Goal: Task Accomplishment & Management: Use online tool/utility

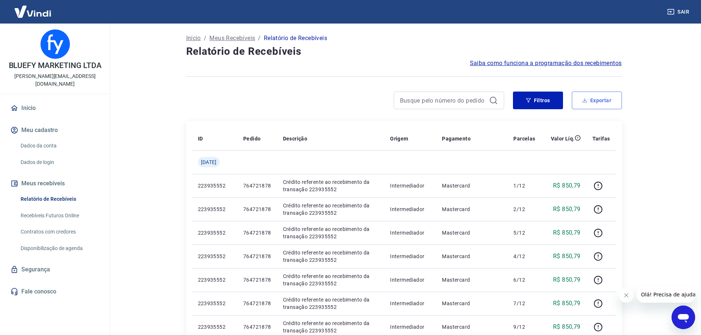
click at [607, 105] on button "Exportar" at bounding box center [596, 101] width 50 height 18
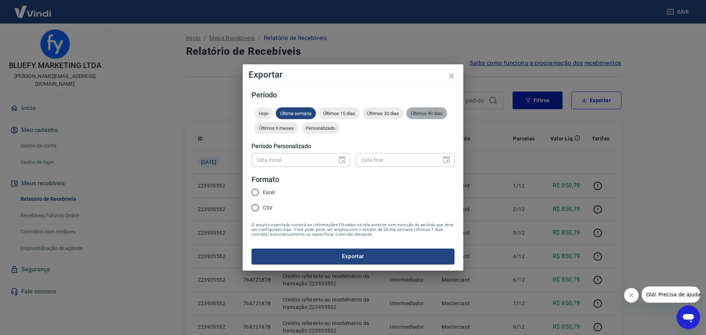
click at [446, 112] on span "Últimos 90 dias" at bounding box center [426, 114] width 41 height 6
click at [268, 193] on span "Excel" at bounding box center [269, 193] width 12 height 8
click at [263, 193] on input "Excel" at bounding box center [254, 192] width 15 height 15
radio input "true"
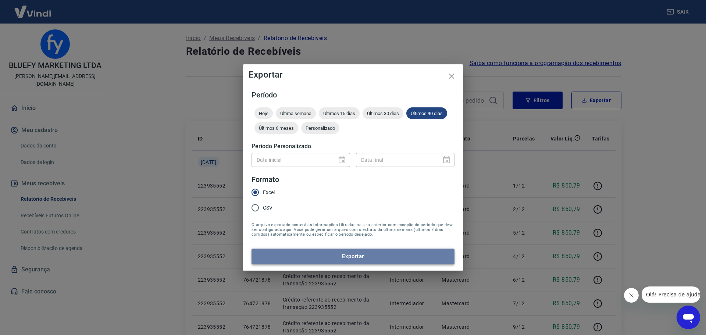
click at [373, 262] on button "Exportar" at bounding box center [353, 256] width 203 height 15
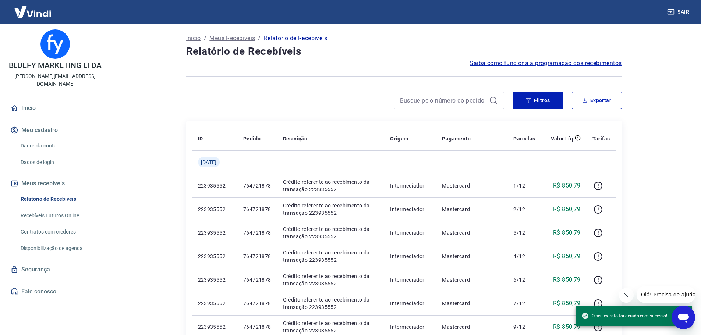
click at [460, 37] on div "Início / Meus Recebíveis / Relatório de Recebíveis" at bounding box center [403, 38] width 435 height 12
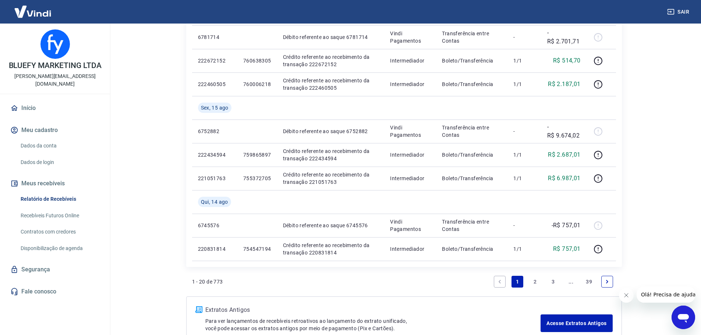
scroll to position [501, 0]
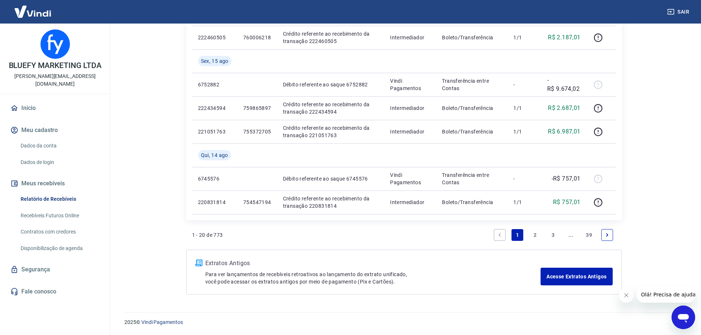
click at [552, 229] on link "3" at bounding box center [553, 235] width 12 height 12
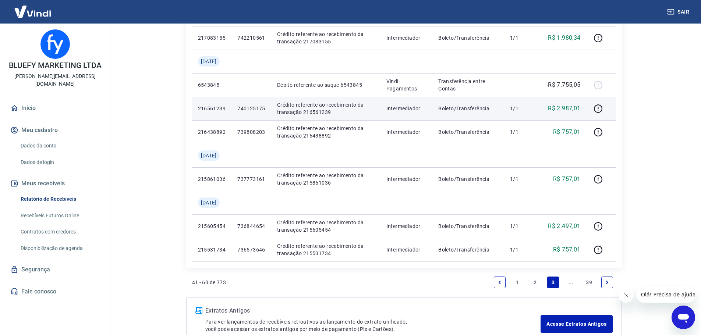
scroll to position [666, 0]
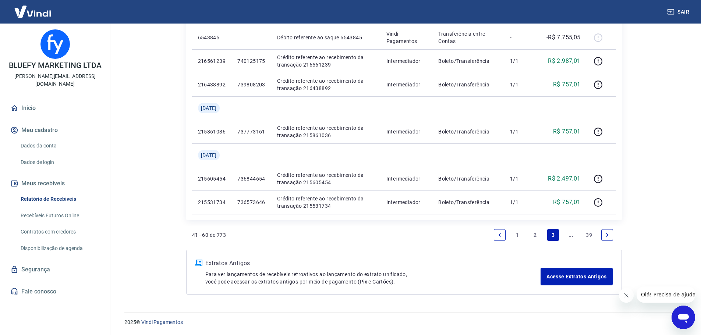
click at [604, 237] on icon "Next page" at bounding box center [606, 234] width 5 height 5
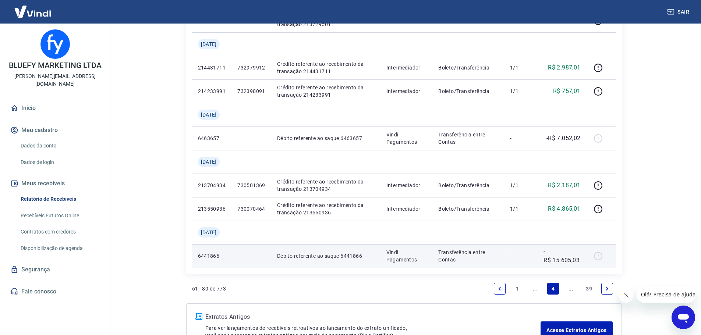
scroll to position [642, 0]
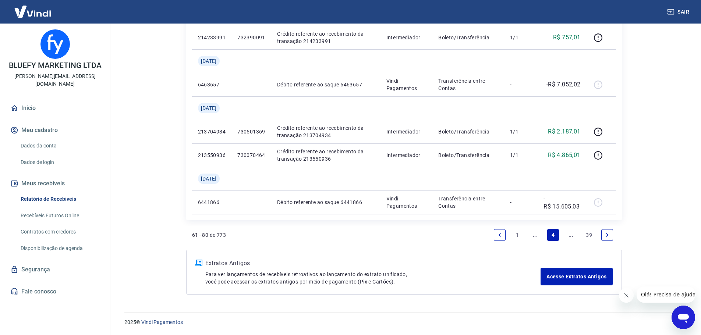
click at [609, 236] on icon "Next page" at bounding box center [606, 234] width 5 height 5
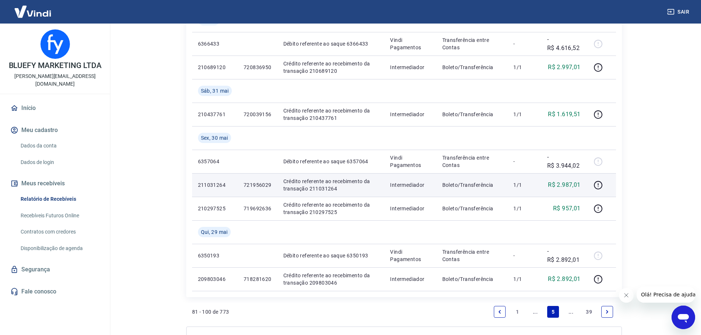
scroll to position [642, 0]
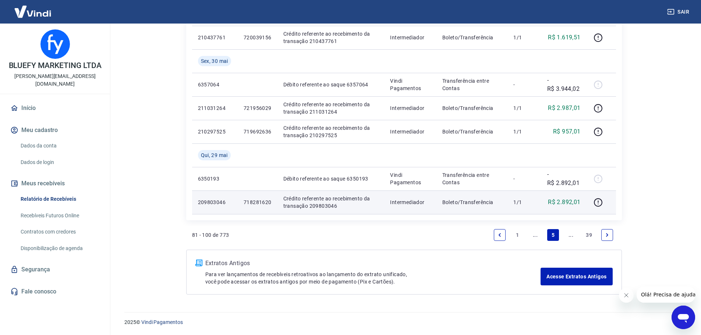
click at [210, 200] on p "209803046" at bounding box center [215, 202] width 34 height 7
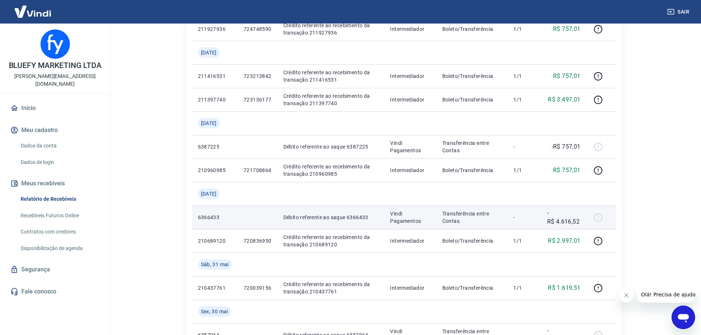
scroll to position [385, 0]
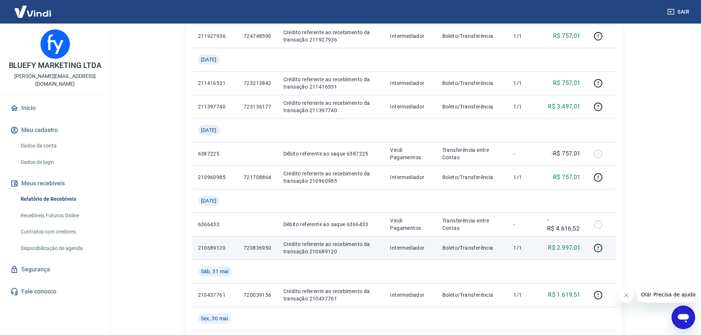
click at [215, 245] on p "210689120" at bounding box center [215, 247] width 34 height 7
copy p "210689120"
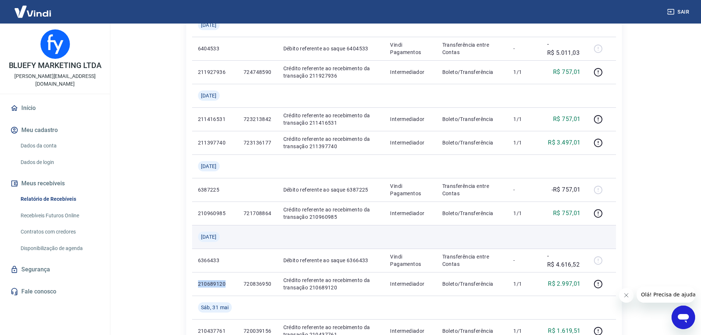
scroll to position [348, 0]
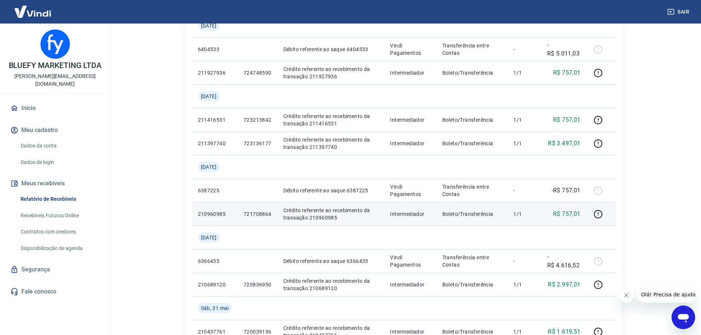
click at [209, 219] on td "210960985" at bounding box center [215, 214] width 46 height 24
copy p "210960985"
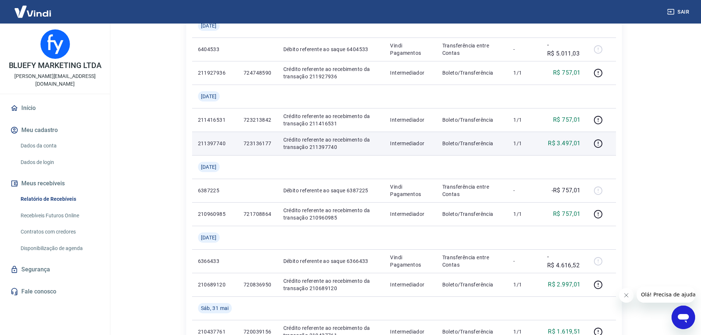
click at [214, 141] on p "211397740" at bounding box center [215, 143] width 34 height 7
copy p "211397740"
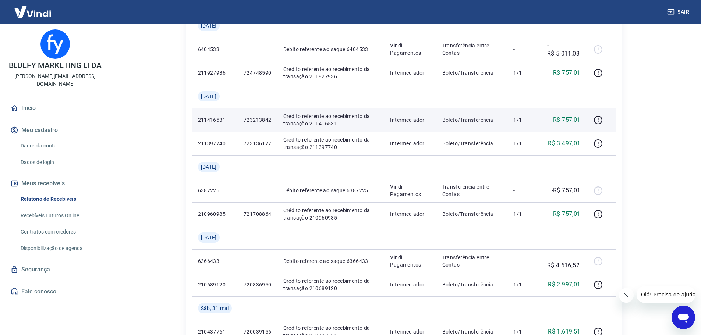
click at [221, 120] on p "211416531" at bounding box center [215, 119] width 34 height 7
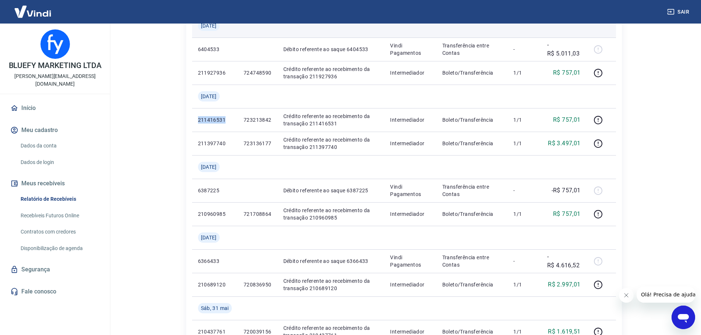
copy p "211416531"
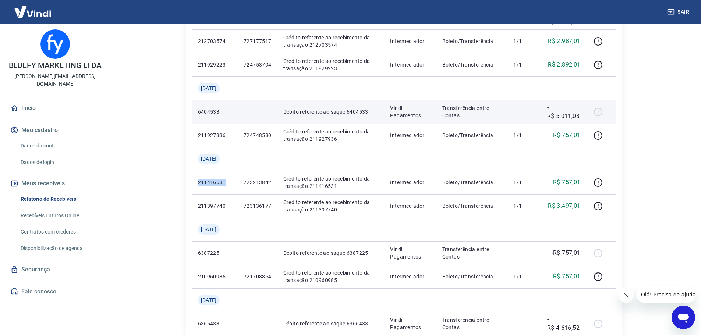
scroll to position [275, 0]
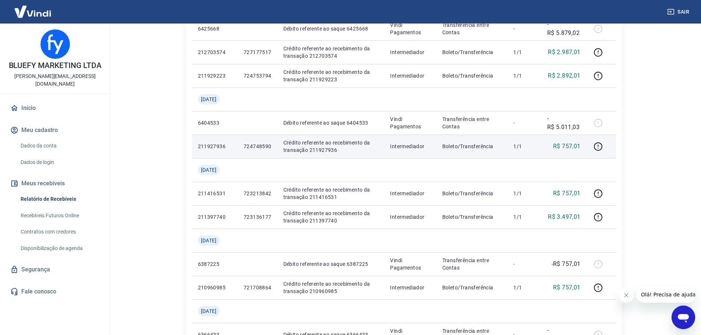
click at [208, 147] on p "211927936" at bounding box center [215, 146] width 34 height 7
copy p "211927936"
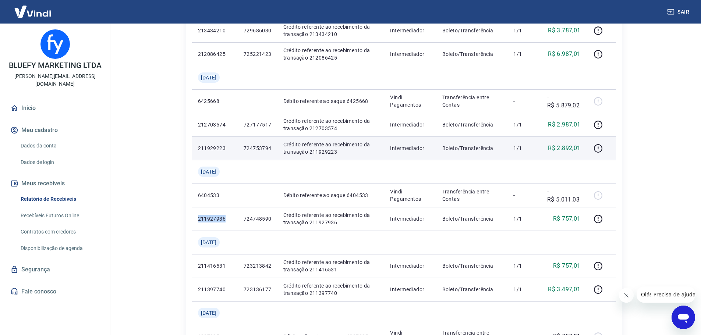
scroll to position [201, 0]
click at [203, 148] on p "211929223" at bounding box center [215, 149] width 34 height 7
copy p "211929223"
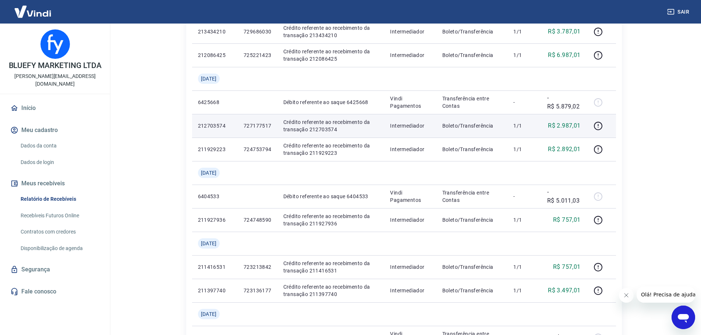
click at [210, 127] on p "212703574" at bounding box center [215, 125] width 34 height 7
copy p "212703574"
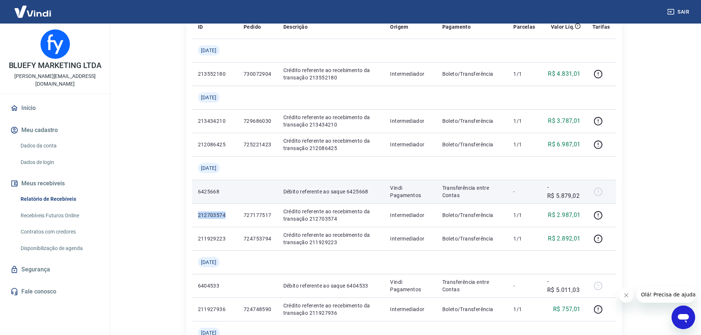
scroll to position [91, 0]
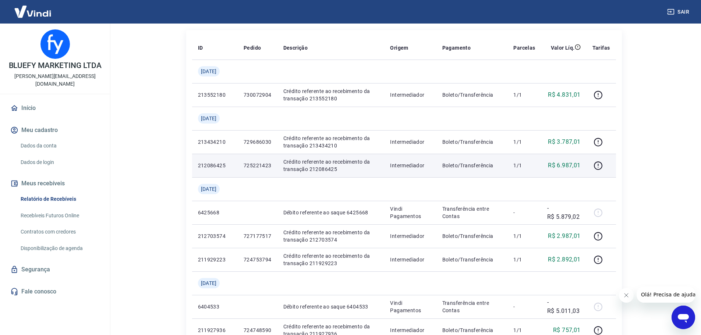
click at [213, 165] on p "212086425" at bounding box center [215, 165] width 34 height 7
copy p "212086425"
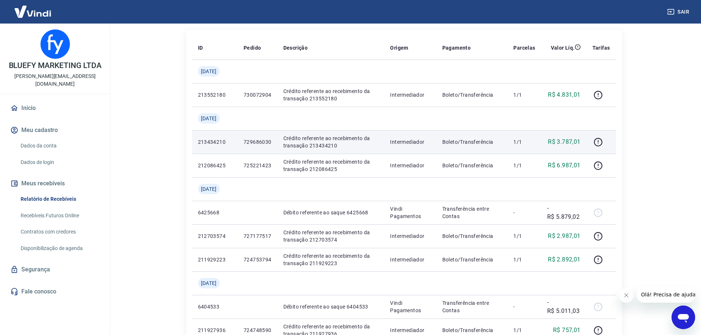
click at [207, 145] on p "213434210" at bounding box center [215, 141] width 34 height 7
copy p "213434210"
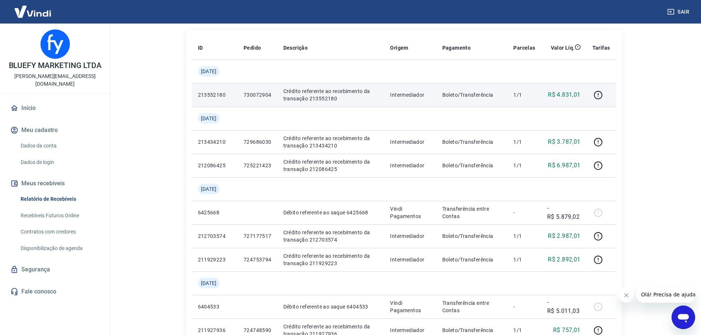
click at [214, 94] on p "213552180" at bounding box center [215, 94] width 34 height 7
copy p "213552180"
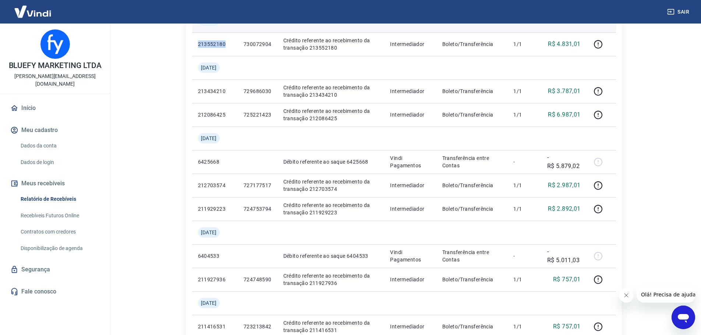
scroll to position [642, 0]
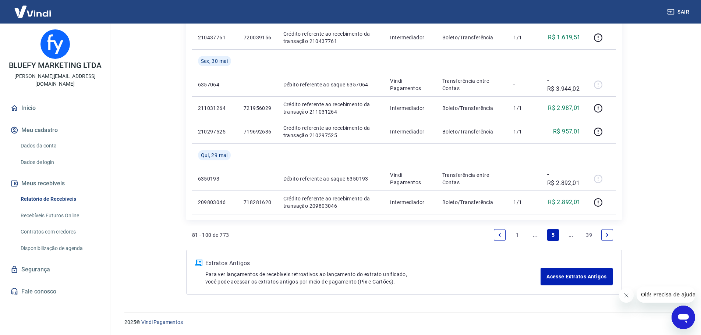
click at [500, 235] on icon "Previous page" at bounding box center [499, 234] width 5 height 5
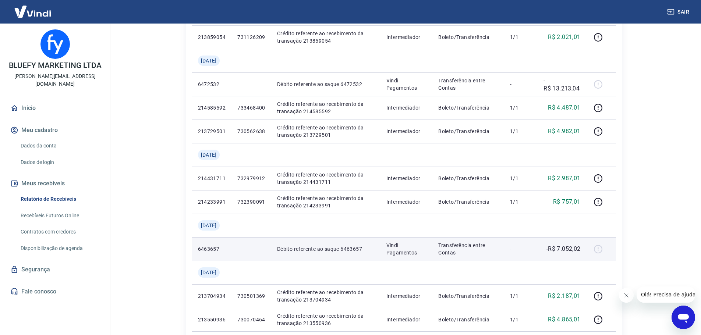
scroll to position [642, 0]
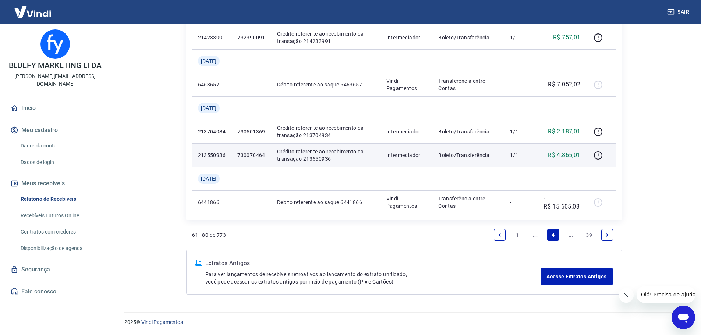
click at [210, 153] on p "213550936" at bounding box center [212, 155] width 28 height 7
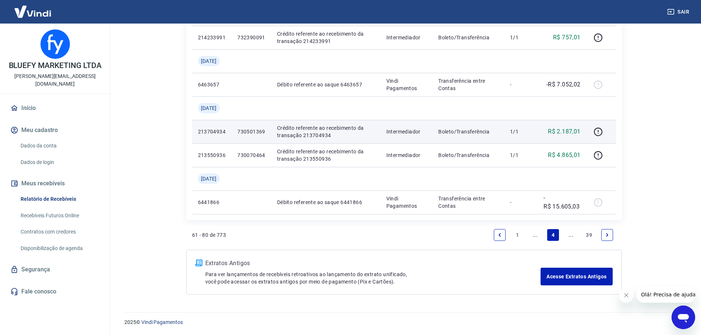
click at [215, 128] on p "213704934" at bounding box center [212, 131] width 28 height 7
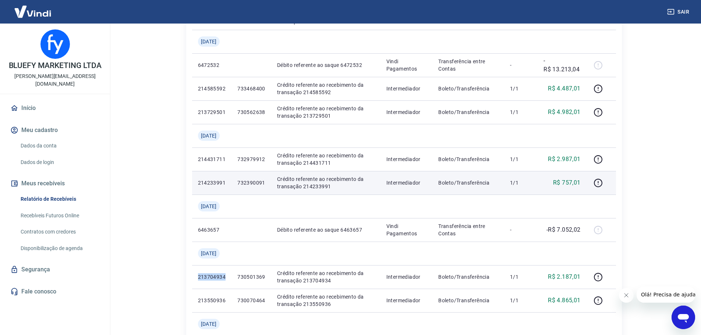
scroll to position [495, 0]
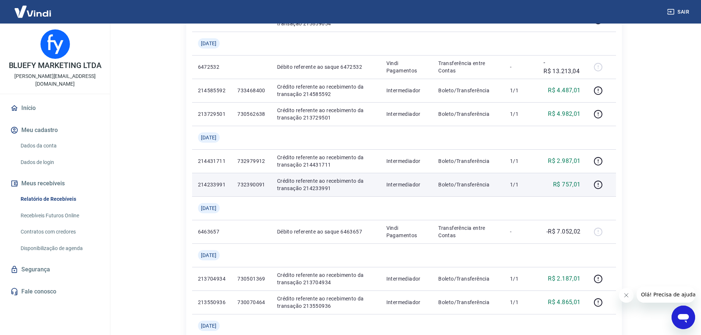
click at [209, 187] on p "214233991" at bounding box center [212, 184] width 28 height 7
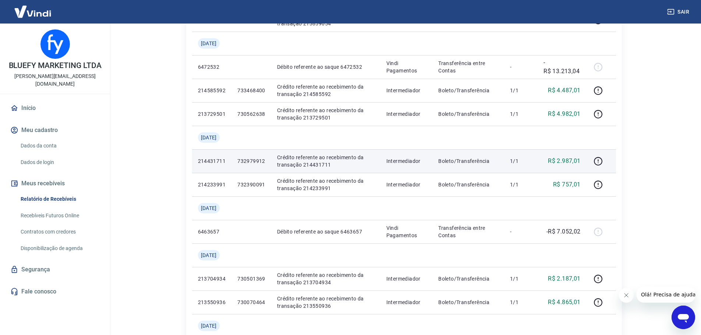
click at [216, 161] on p "214431711" at bounding box center [212, 160] width 28 height 7
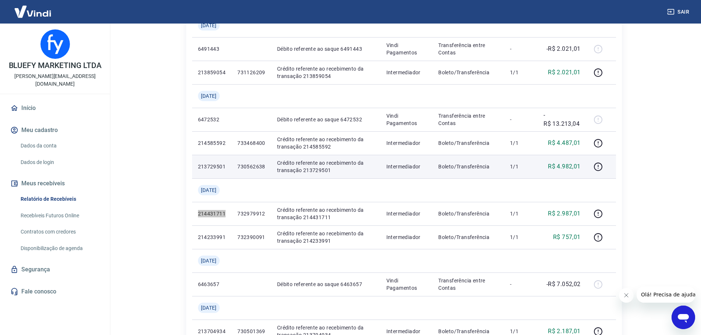
scroll to position [422, 0]
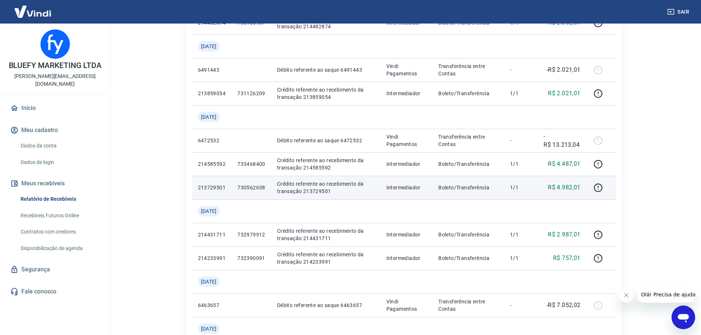
click at [214, 185] on p "213729501" at bounding box center [212, 187] width 28 height 7
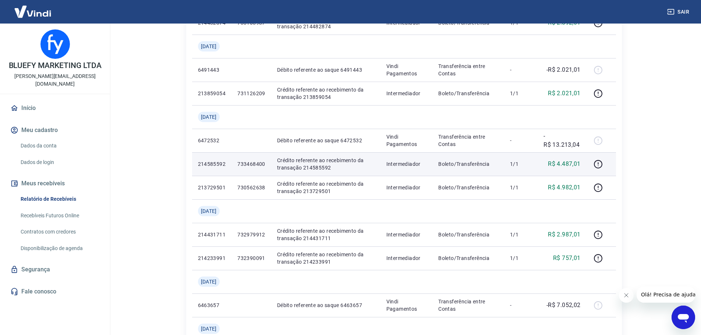
click at [203, 167] on p "214585592" at bounding box center [212, 163] width 28 height 7
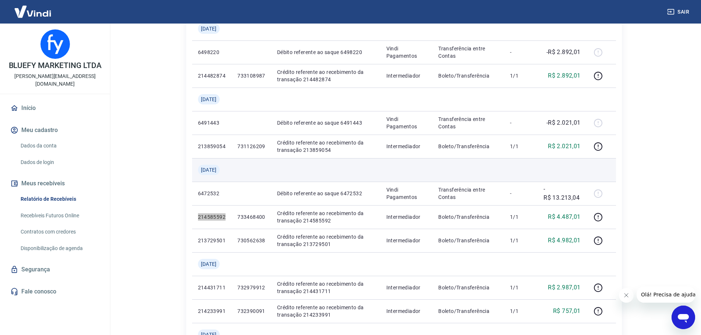
scroll to position [348, 0]
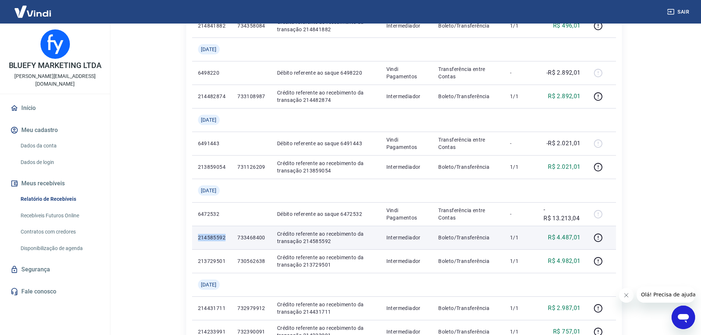
click at [211, 237] on p "214585592" at bounding box center [212, 237] width 28 height 7
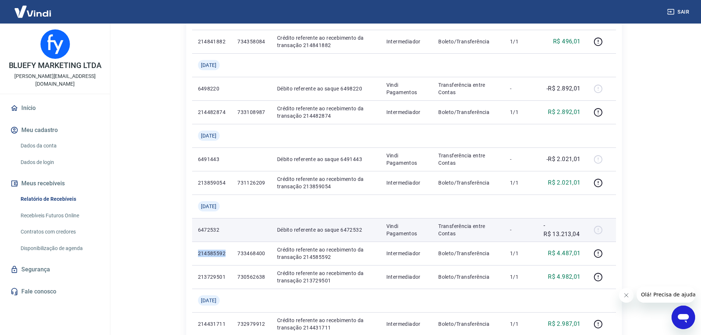
scroll to position [311, 0]
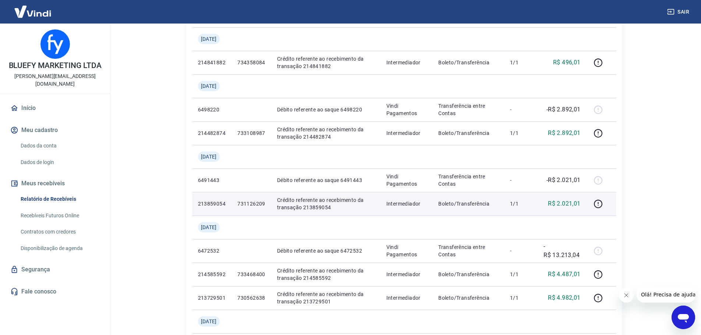
click at [219, 204] on p "213859054" at bounding box center [212, 203] width 28 height 7
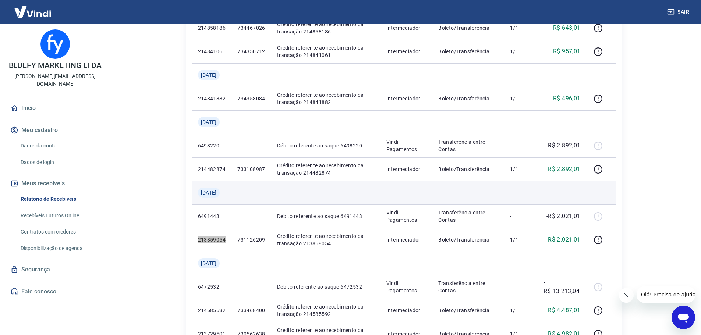
scroll to position [275, 0]
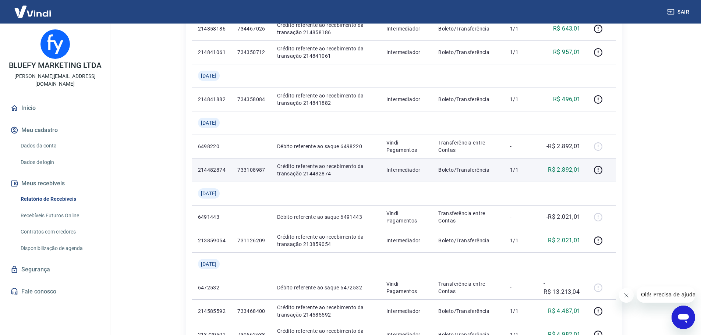
click at [212, 170] on p "214482874" at bounding box center [212, 169] width 28 height 7
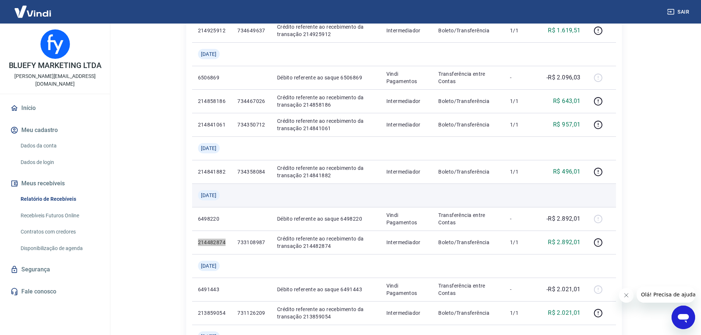
scroll to position [201, 0]
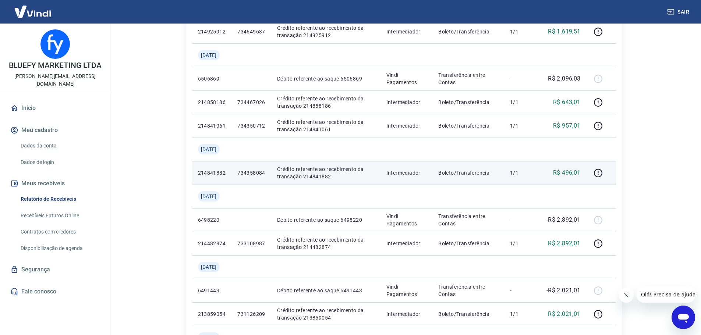
click at [206, 174] on p "214841882" at bounding box center [212, 172] width 28 height 7
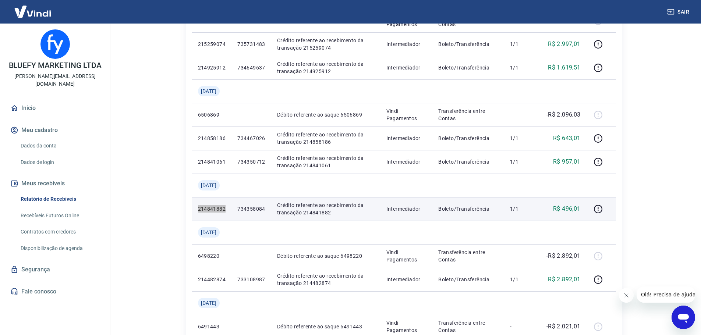
scroll to position [164, 0]
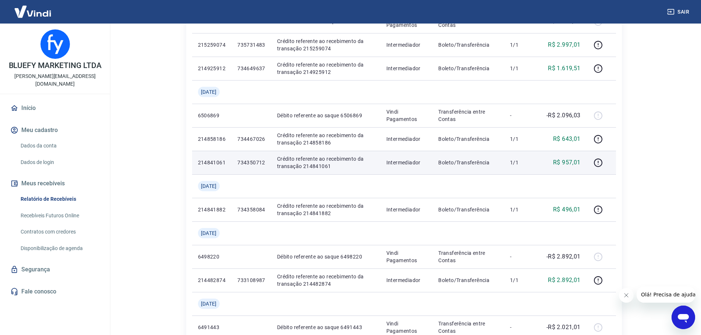
click at [213, 161] on p "214841061" at bounding box center [212, 162] width 28 height 7
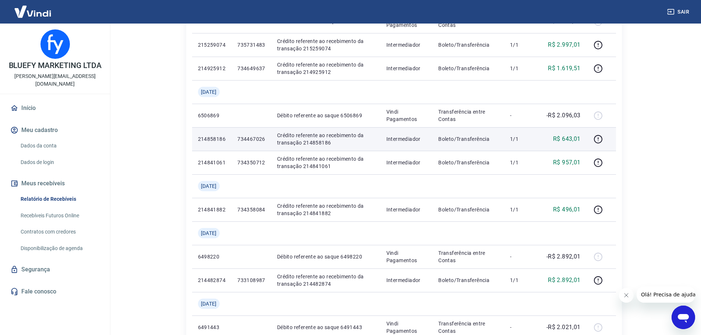
click at [210, 139] on p "214858186" at bounding box center [212, 138] width 28 height 7
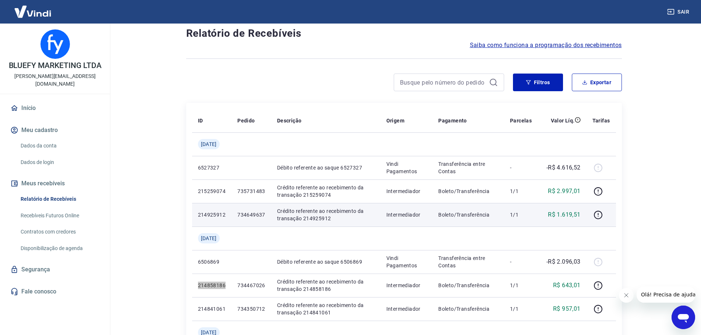
scroll to position [17, 0]
click at [212, 215] on p "214925912" at bounding box center [212, 215] width 28 height 7
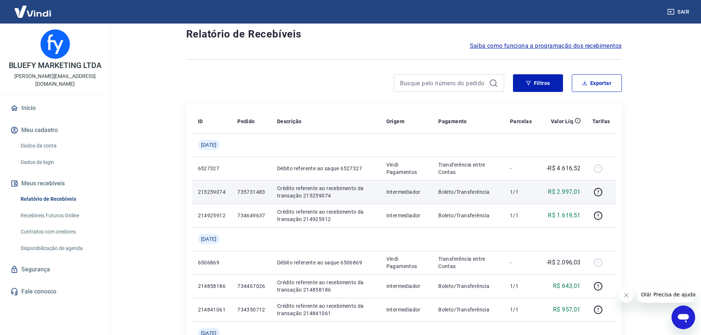
click at [208, 192] on p "215259074" at bounding box center [212, 191] width 28 height 7
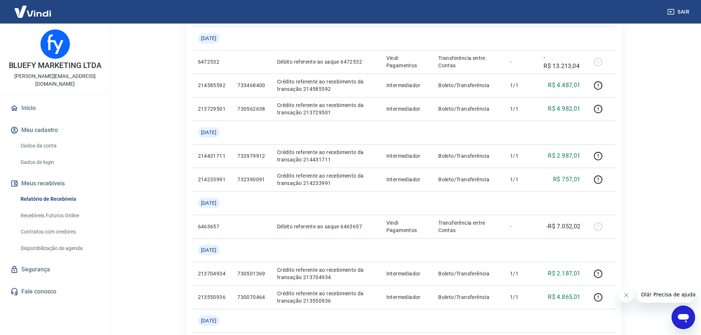
scroll to position [642, 0]
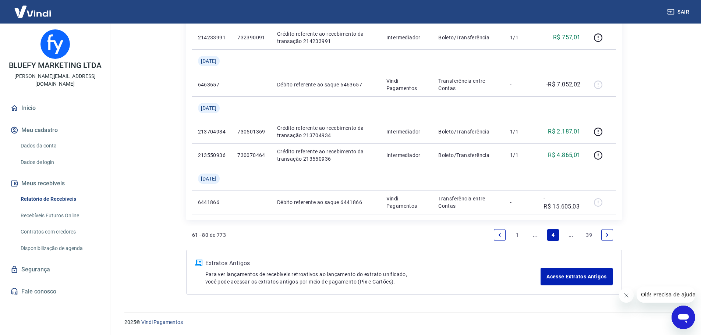
click at [499, 236] on icon "Previous page" at bounding box center [499, 234] width 5 height 5
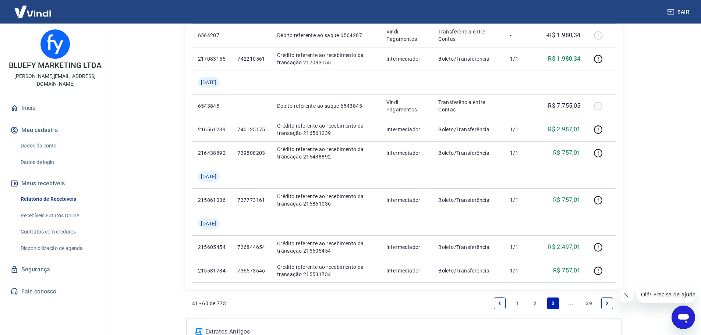
scroll to position [666, 0]
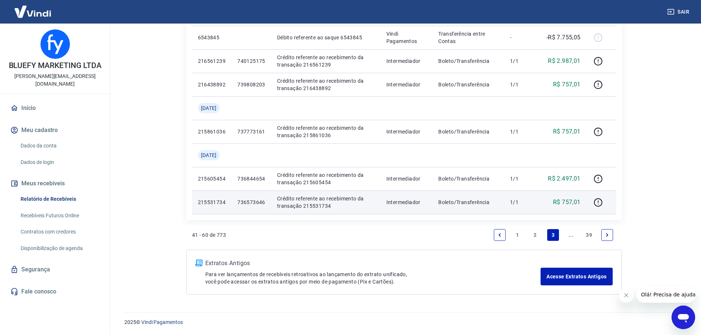
click at [204, 202] on p "215531734" at bounding box center [212, 202] width 28 height 7
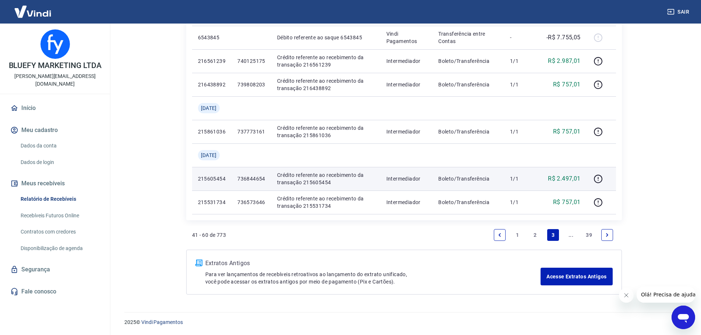
click at [203, 180] on p "215605454" at bounding box center [212, 178] width 28 height 7
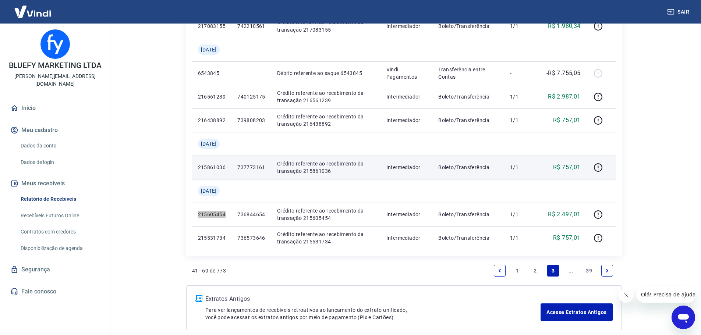
scroll to position [629, 0]
click at [217, 167] on p "215861036" at bounding box center [212, 168] width 28 height 7
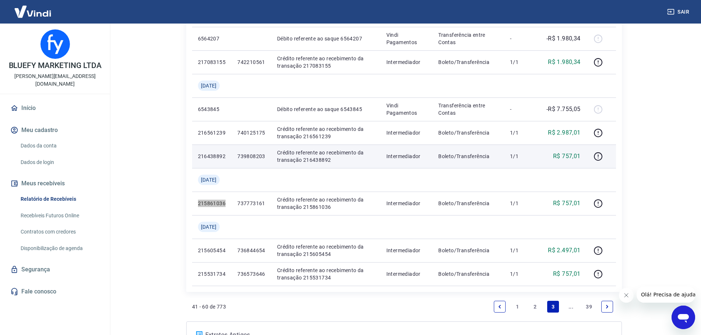
scroll to position [592, 0]
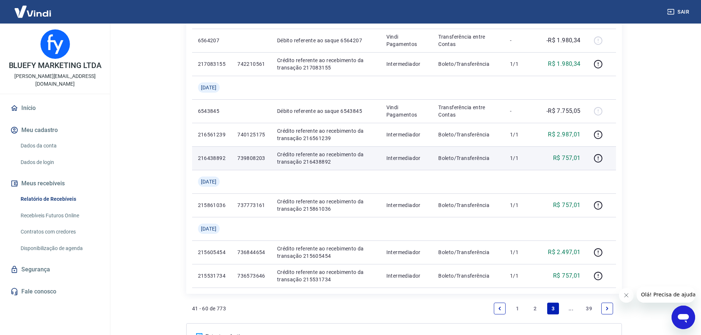
click at [205, 159] on p "216438892" at bounding box center [212, 157] width 28 height 7
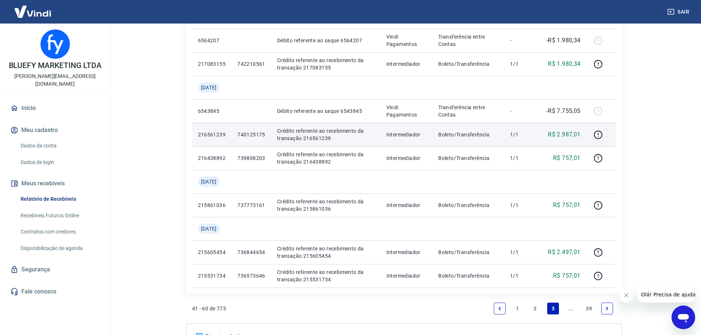
click at [217, 132] on p "216561239" at bounding box center [212, 134] width 28 height 7
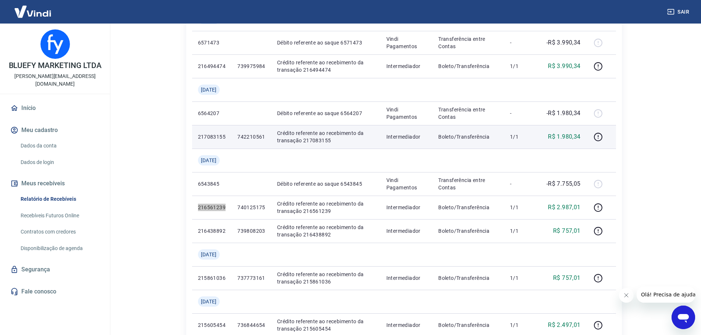
scroll to position [519, 0]
click at [213, 138] on p "217083155" at bounding box center [212, 137] width 28 height 7
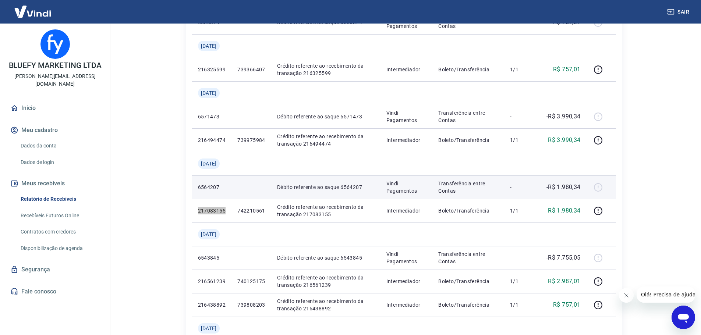
scroll to position [445, 0]
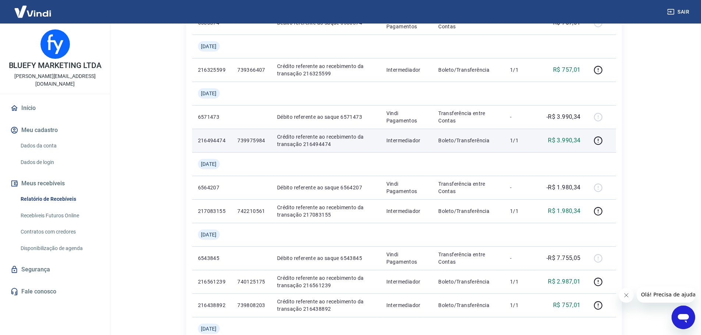
click at [221, 138] on p "216494474" at bounding box center [212, 140] width 28 height 7
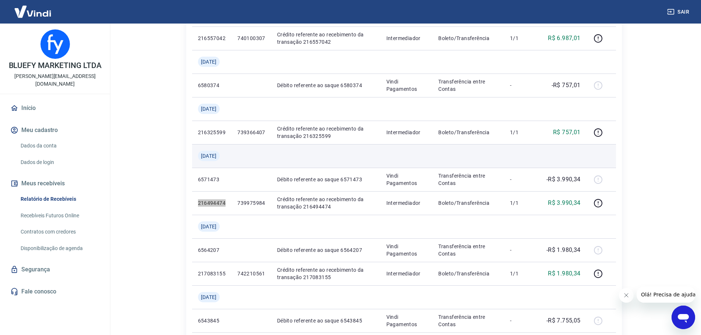
scroll to position [372, 0]
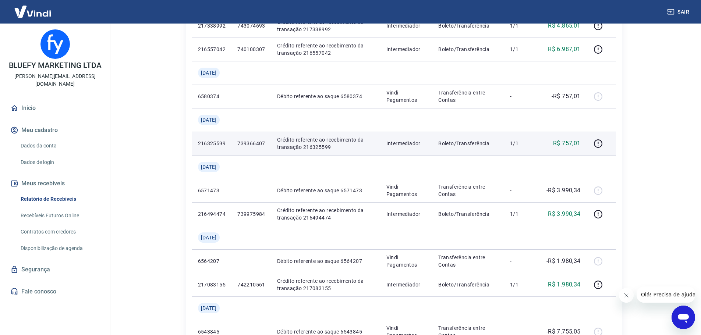
click at [217, 144] on p "216325599" at bounding box center [212, 143] width 28 height 7
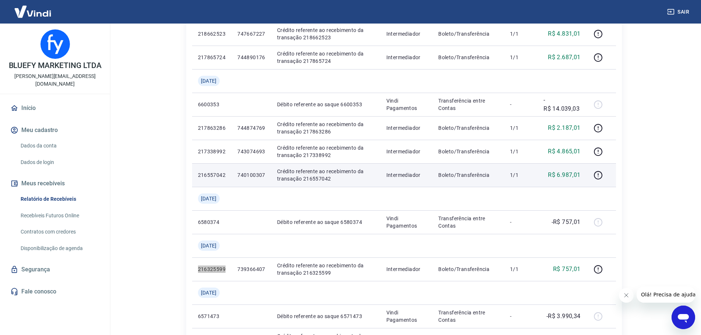
scroll to position [225, 0]
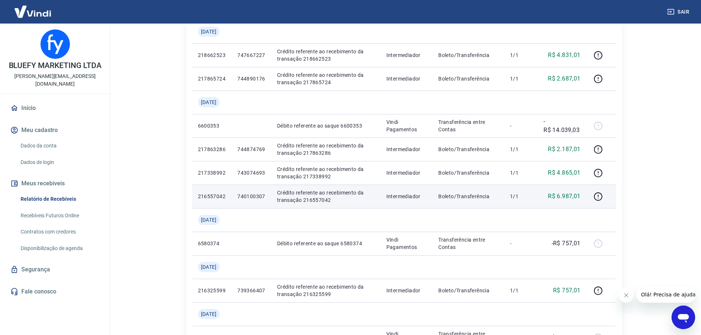
click at [208, 195] on p "216557042" at bounding box center [212, 196] width 28 height 7
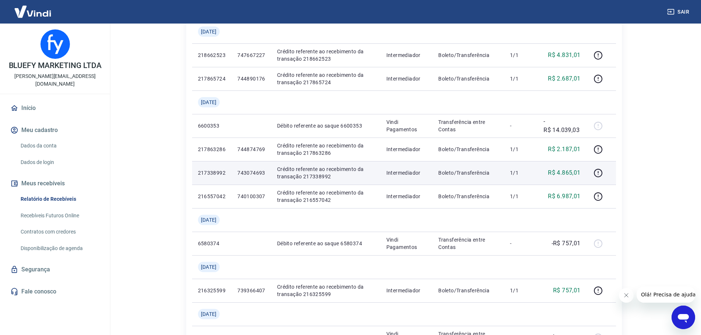
click at [221, 174] on p "217338992" at bounding box center [212, 172] width 28 height 7
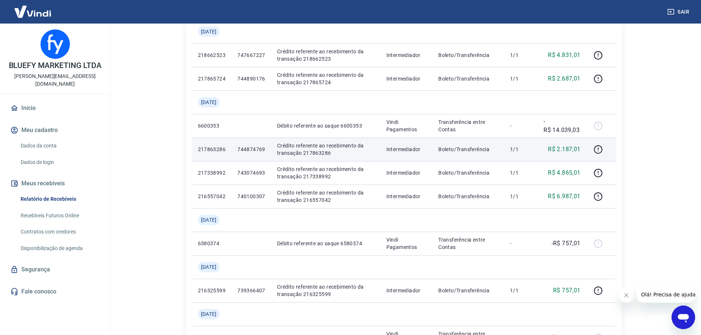
click at [209, 149] on p "217863286" at bounding box center [212, 149] width 28 height 7
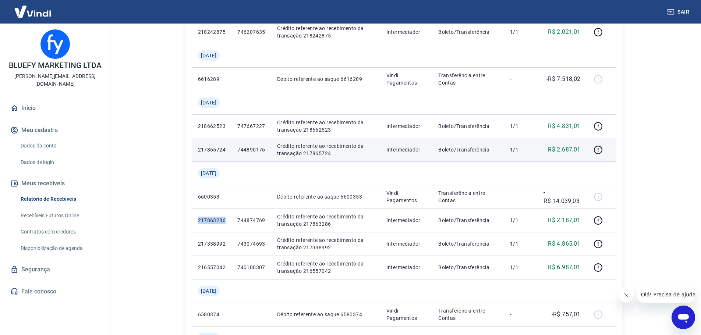
scroll to position [151, 0]
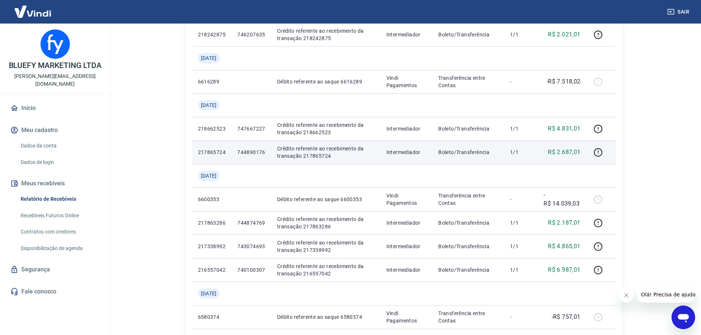
click at [221, 150] on p "217865724" at bounding box center [212, 152] width 28 height 7
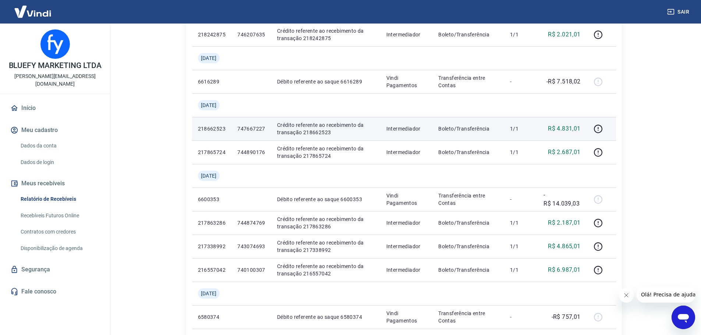
click at [218, 127] on p "218662523" at bounding box center [212, 128] width 28 height 7
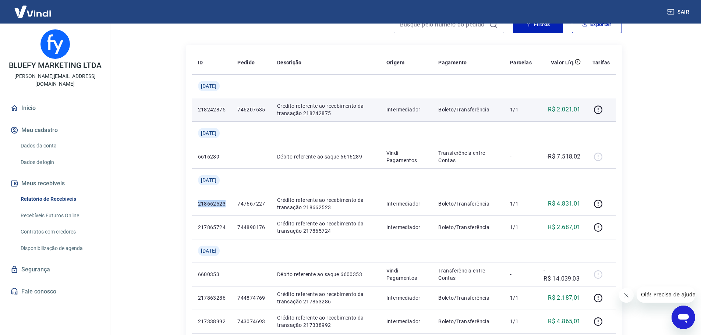
scroll to position [41, 0]
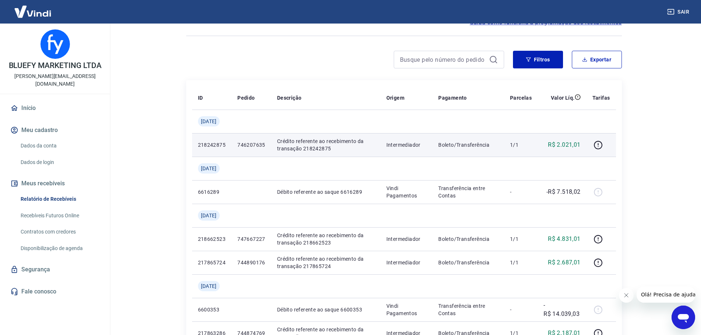
click at [212, 145] on p "218242875" at bounding box center [212, 144] width 28 height 7
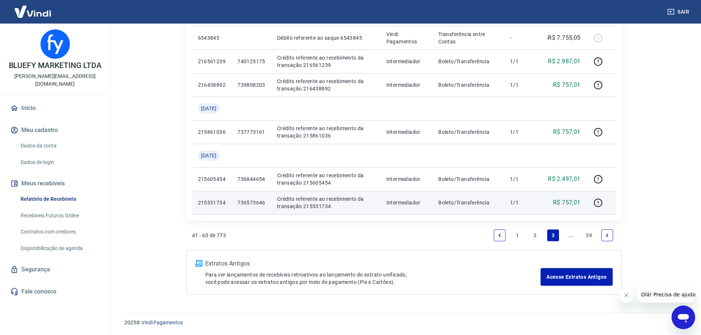
scroll to position [666, 0]
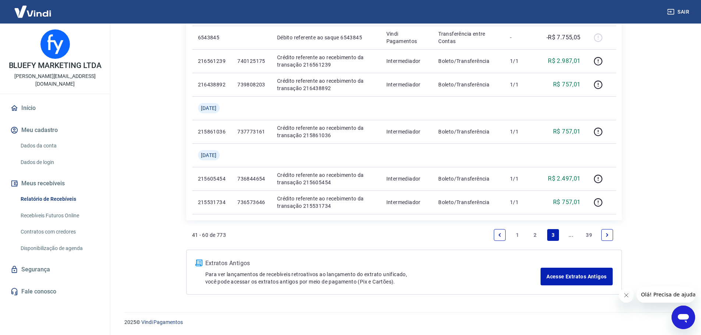
click at [500, 232] on link "Previous page" at bounding box center [500, 235] width 12 height 12
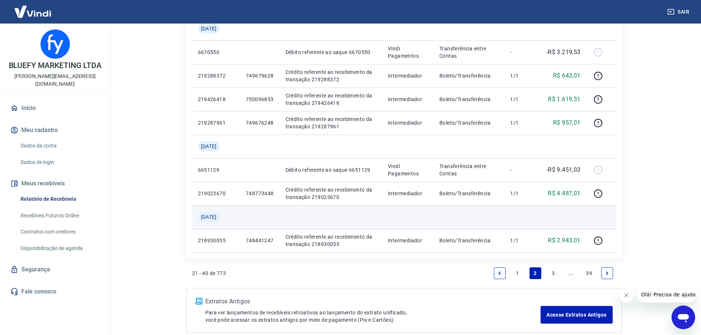
scroll to position [625, 0]
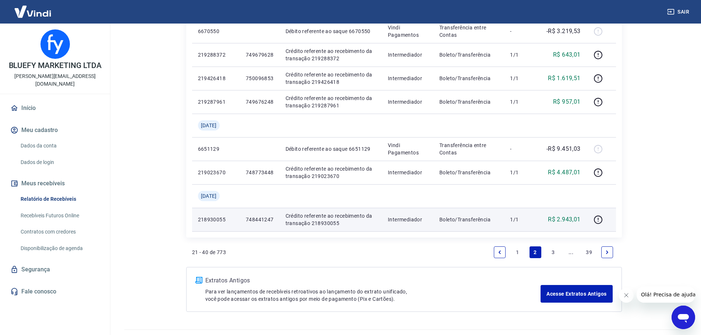
click at [213, 220] on p "218930055" at bounding box center [216, 219] width 36 height 7
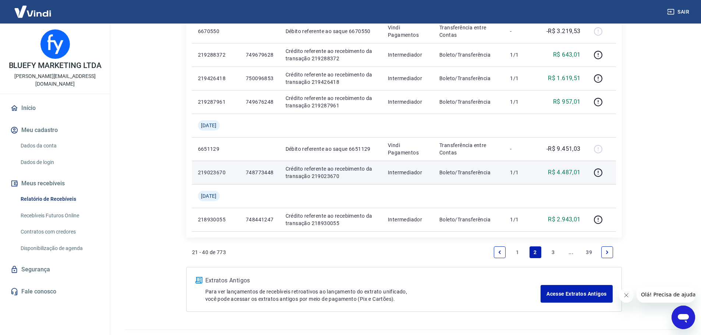
click at [217, 174] on p "219023670" at bounding box center [216, 172] width 36 height 7
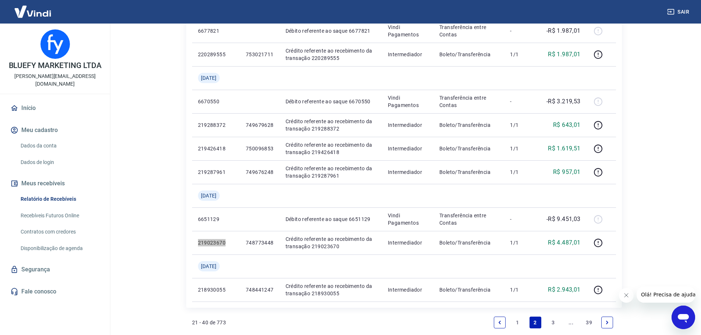
scroll to position [552, 0]
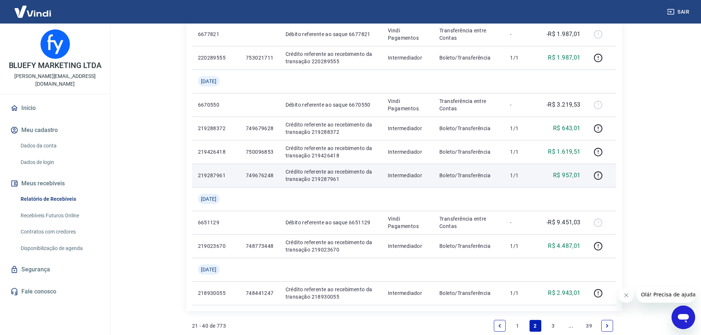
click at [212, 178] on p "219287961" at bounding box center [216, 175] width 36 height 7
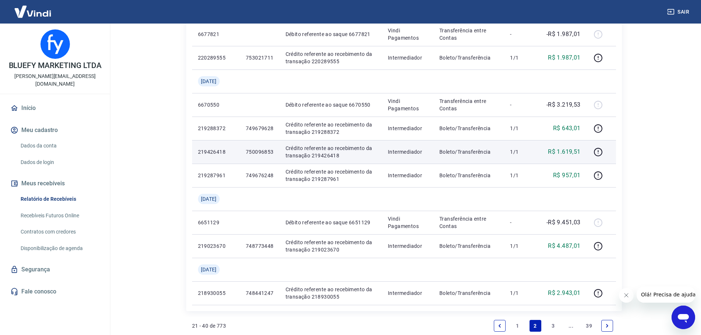
click at [204, 150] on p "219426418" at bounding box center [216, 151] width 36 height 7
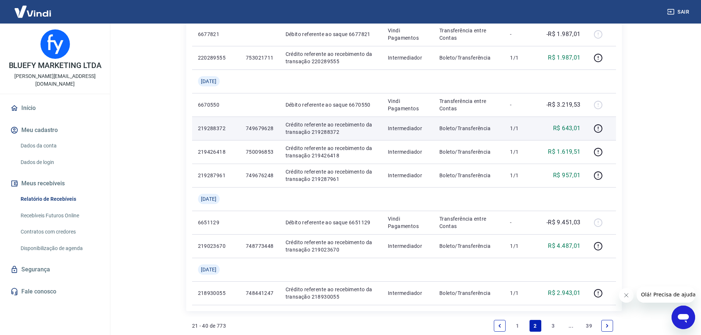
click at [217, 125] on p "219288372" at bounding box center [216, 128] width 36 height 7
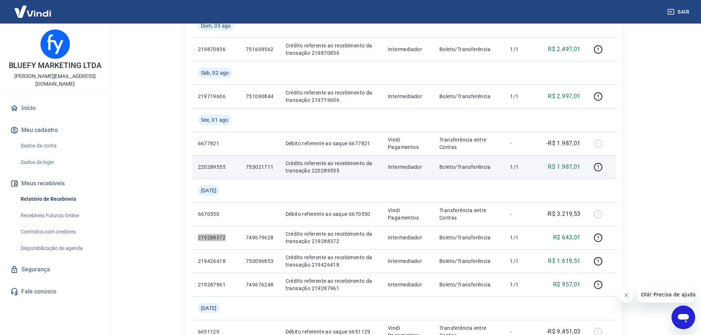
scroll to position [441, 0]
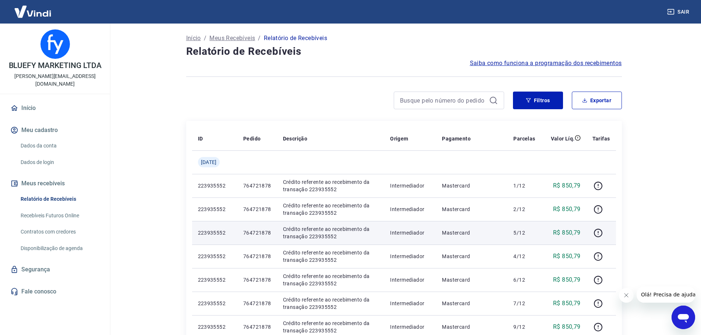
click at [274, 242] on td "764721878" at bounding box center [257, 233] width 40 height 24
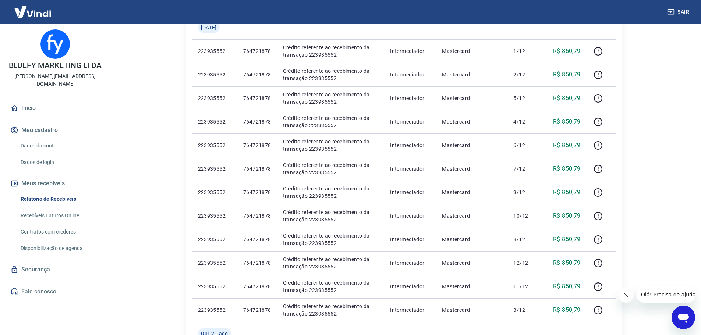
scroll to position [501, 0]
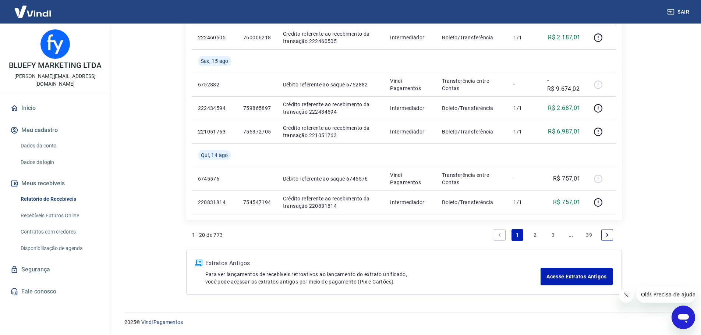
click at [548, 232] on link "3" at bounding box center [553, 235] width 12 height 12
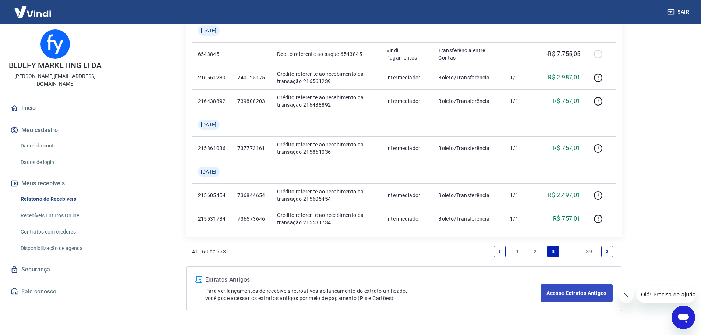
scroll to position [662, 0]
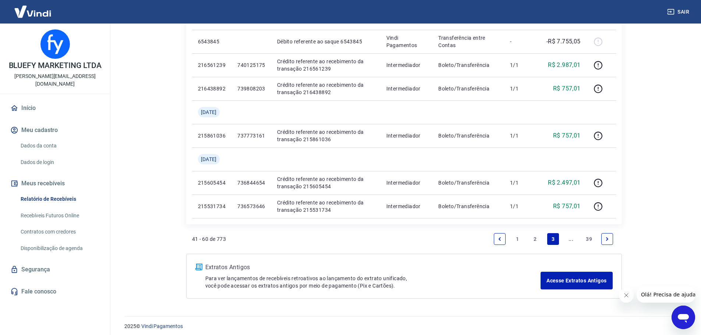
click at [608, 241] on icon "Next page" at bounding box center [606, 238] width 5 height 5
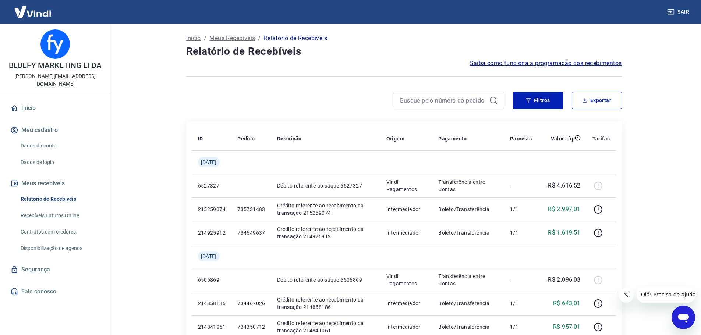
click at [432, 106] on div at bounding box center [448, 101] width 110 height 18
click at [430, 100] on input at bounding box center [443, 100] width 86 height 11
paste input "210297525"
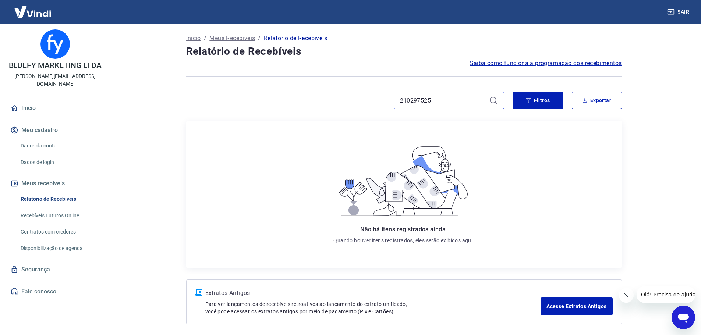
type input "210297525"
click at [491, 100] on icon at bounding box center [493, 100] width 9 height 9
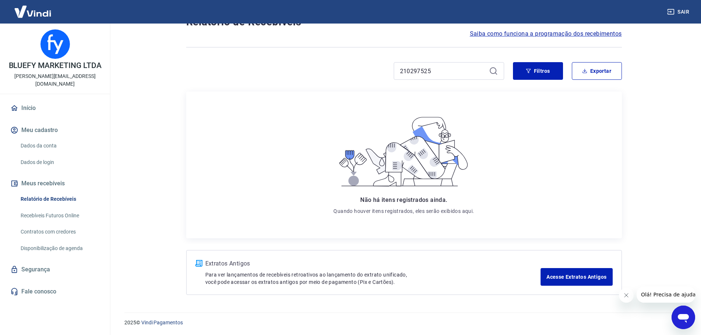
scroll to position [30, 0]
click at [445, 70] on input "210297525" at bounding box center [443, 70] width 86 height 11
drag, startPoint x: 445, startPoint y: 70, endPoint x: 357, endPoint y: 74, distance: 88.3
click at [357, 74] on div "210297525" at bounding box center [345, 71] width 318 height 18
